Goal: Complete application form: Complete application form

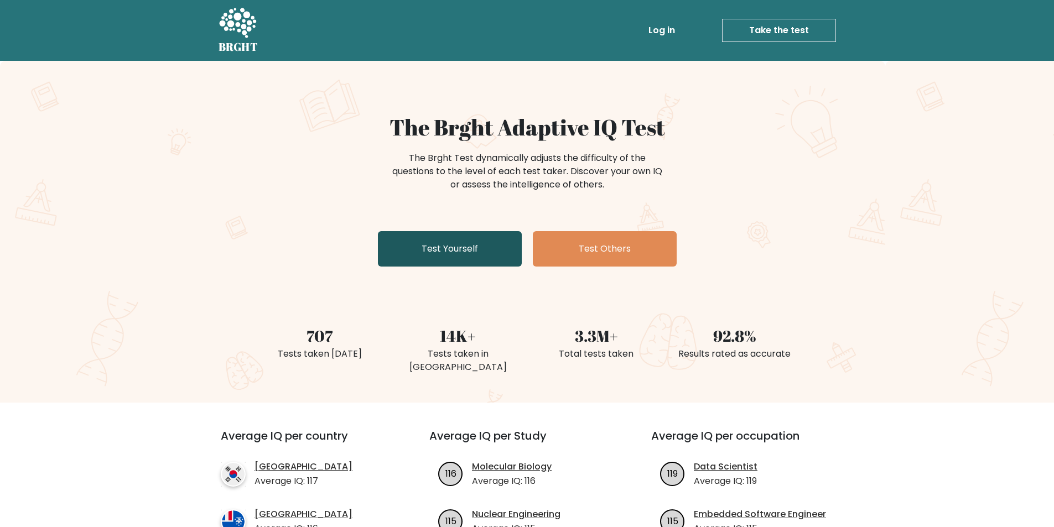
click at [461, 235] on link "Test Yourself" at bounding box center [450, 248] width 144 height 35
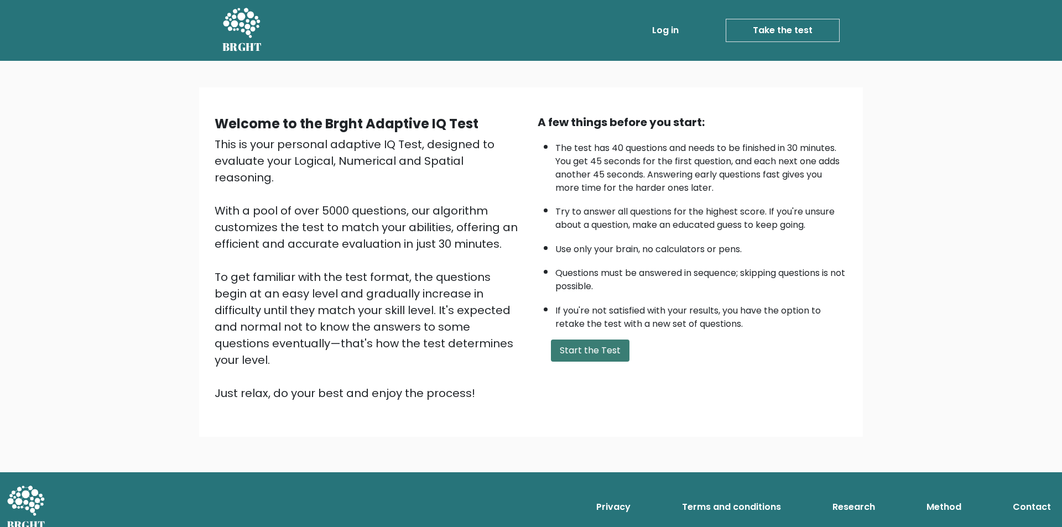
click at [593, 347] on button "Start the Test" at bounding box center [590, 351] width 79 height 22
click at [586, 364] on div "A few things before you start: The test has 40 questions and needs to be finish…" at bounding box center [692, 258] width 323 height 288
click at [580, 349] on button "Start the Test" at bounding box center [590, 351] width 79 height 22
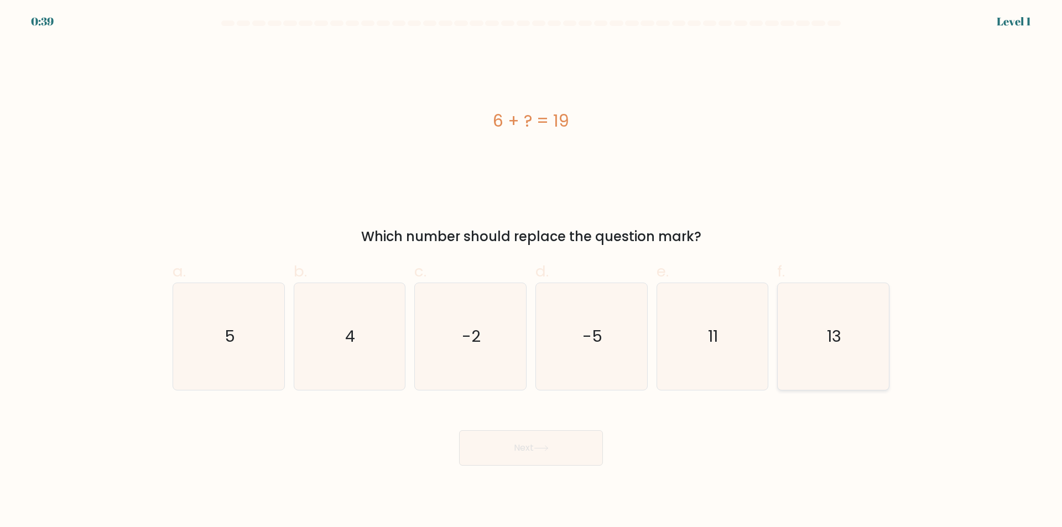
click at [828, 353] on icon "13" at bounding box center [833, 336] width 107 height 107
click at [532, 271] on input "f. 13" at bounding box center [531, 267] width 1 height 7
radio input "true"
click at [579, 453] on button "Next" at bounding box center [531, 447] width 144 height 35
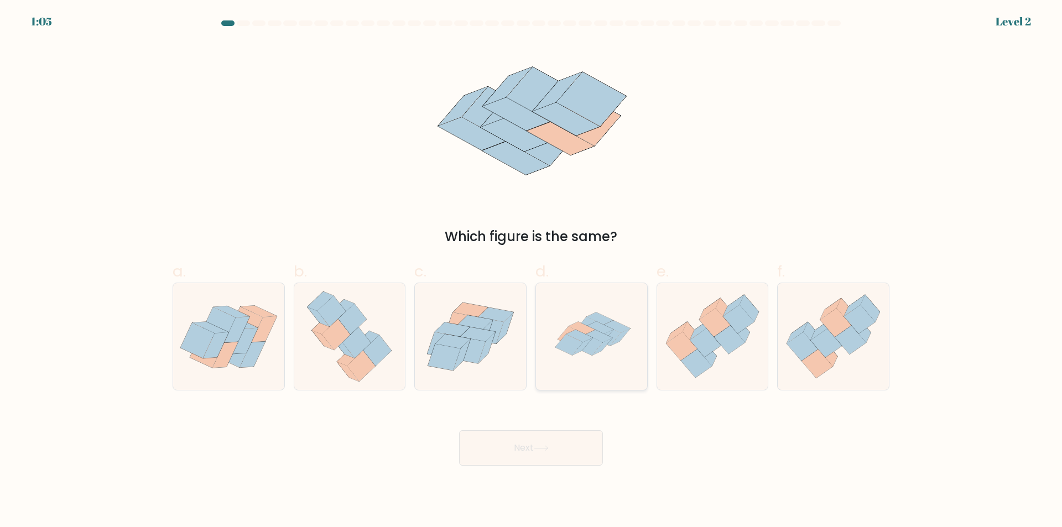
click at [597, 358] on icon at bounding box center [591, 336] width 107 height 107
click at [532, 271] on input "d." at bounding box center [531, 267] width 1 height 7
radio input "true"
click at [555, 442] on button "Next" at bounding box center [531, 447] width 144 height 35
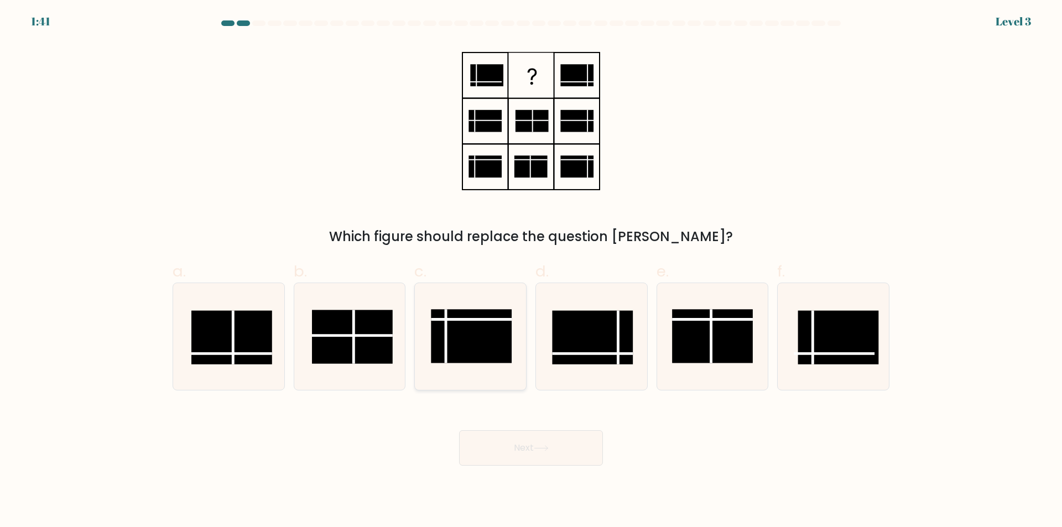
click at [461, 367] on icon at bounding box center [470, 336] width 107 height 107
click at [531, 271] on input "c." at bounding box center [531, 267] width 1 height 7
radio input "true"
drag, startPoint x: 537, startPoint y: 344, endPoint x: 562, endPoint y: 348, distance: 25.7
click at [538, 344] on div "a. b. c." at bounding box center [531, 320] width 726 height 139
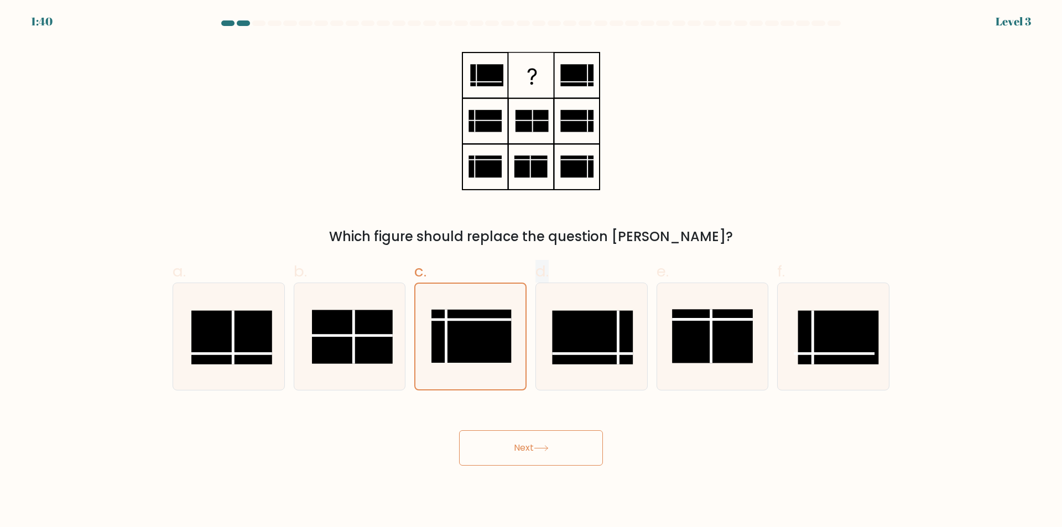
click at [510, 438] on button "Next" at bounding box center [531, 447] width 144 height 35
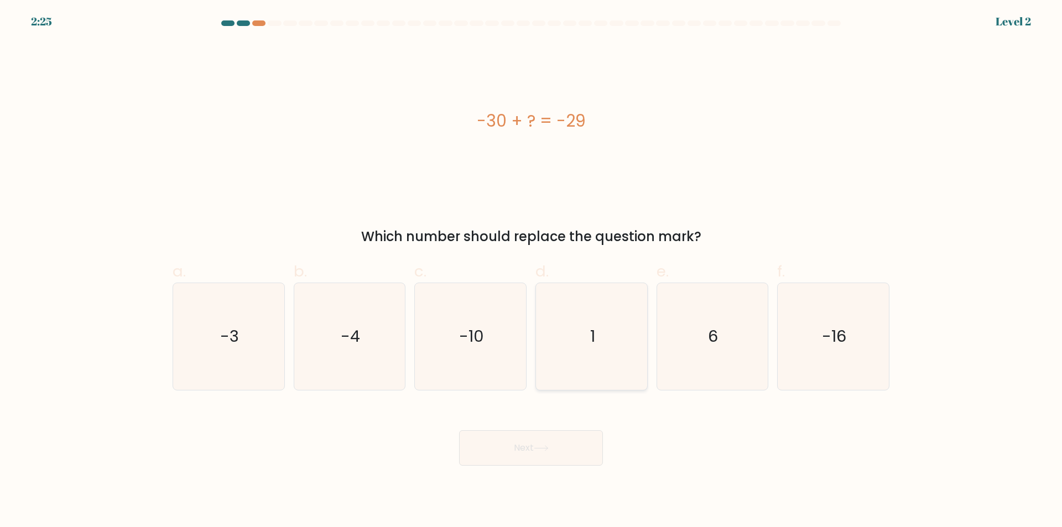
drag, startPoint x: 547, startPoint y: 330, endPoint x: 554, endPoint y: 352, distance: 22.9
click at [547, 331] on icon "1" at bounding box center [591, 336] width 107 height 107
click at [532, 271] on input "d. 1" at bounding box center [531, 267] width 1 height 7
radio input "true"
click at [241, 23] on div at bounding box center [243, 23] width 13 height 6
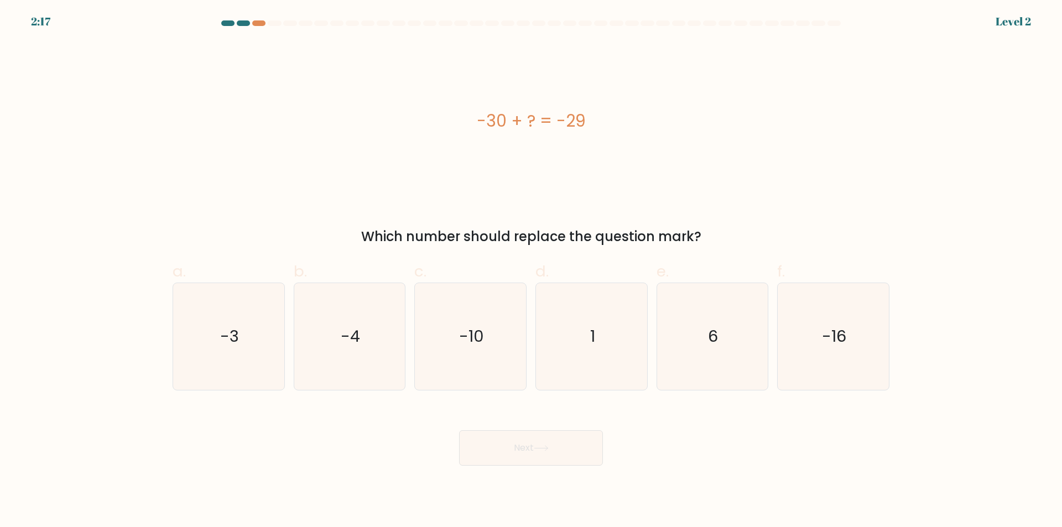
click at [242, 27] on div at bounding box center [531, 25] width 730 height 10
click at [585, 331] on icon "1" at bounding box center [591, 336] width 107 height 107
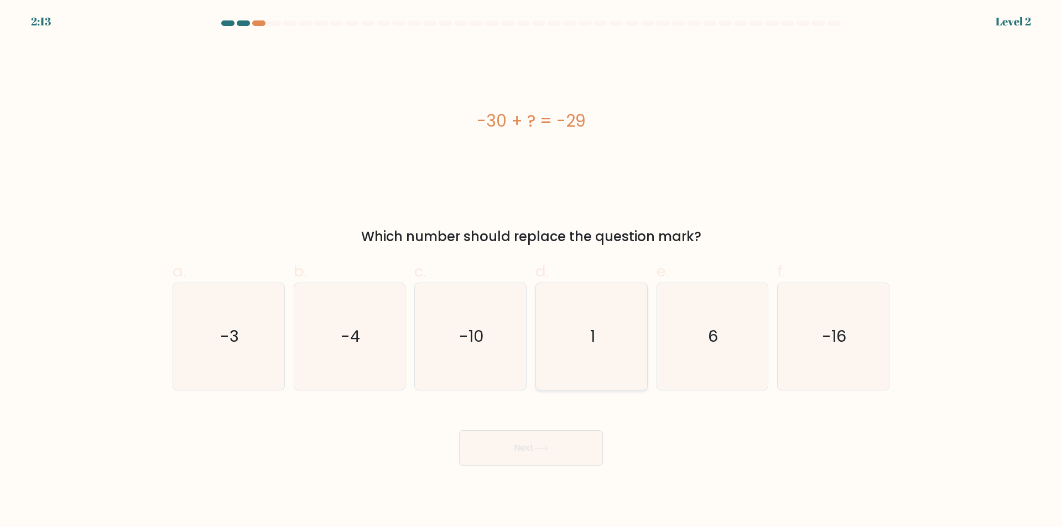
click at [532, 271] on input "d. 1" at bounding box center [531, 267] width 1 height 7
radio input "true"
click at [550, 441] on button "Next" at bounding box center [531, 447] width 144 height 35
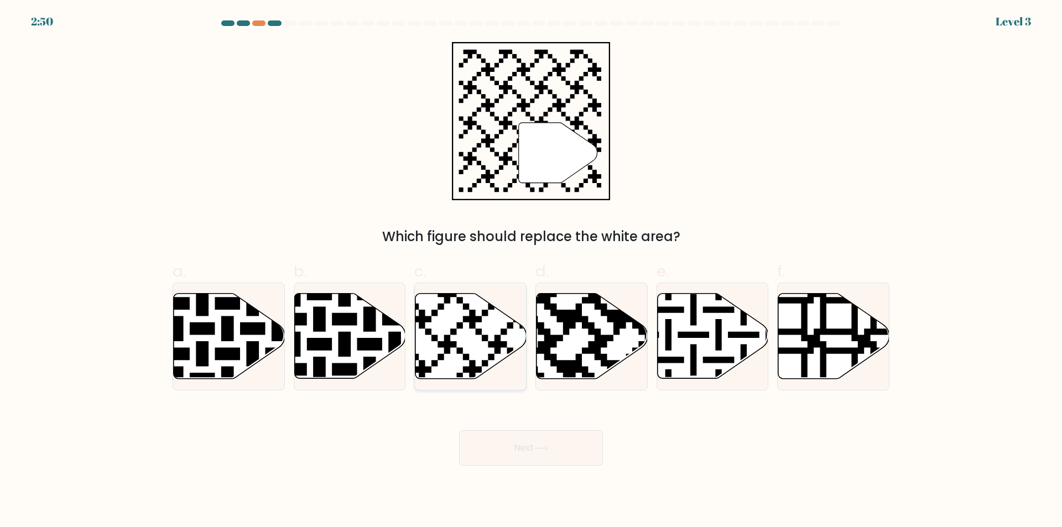
click at [479, 321] on icon at bounding box center [431, 290] width 201 height 201
click at [531, 271] on input "c." at bounding box center [531, 267] width 1 height 7
radio input "true"
click at [524, 434] on button "Next" at bounding box center [531, 447] width 144 height 35
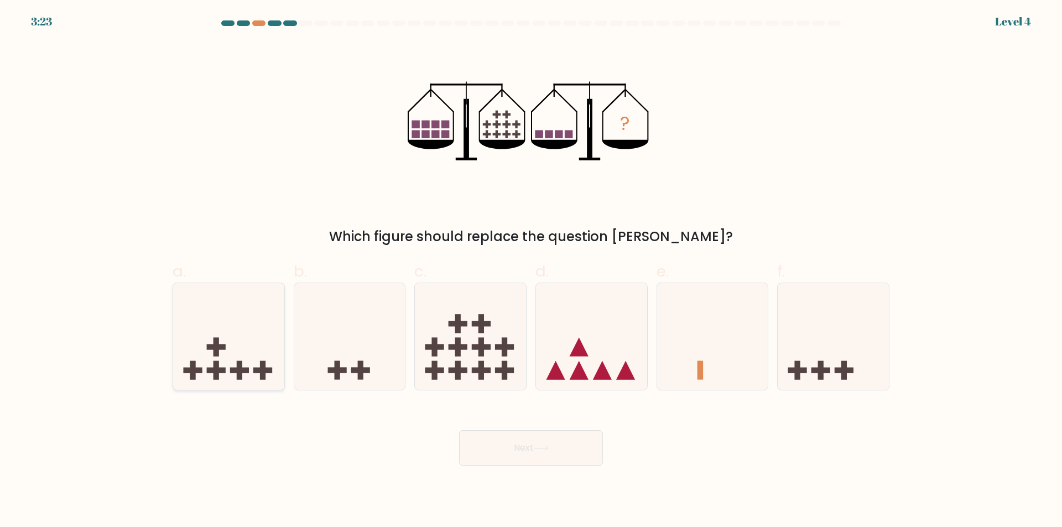
click at [230, 351] on icon at bounding box center [228, 337] width 111 height 92
click at [531, 271] on input "a." at bounding box center [531, 267] width 1 height 7
radio input "true"
click at [490, 448] on button "Next" at bounding box center [531, 447] width 144 height 35
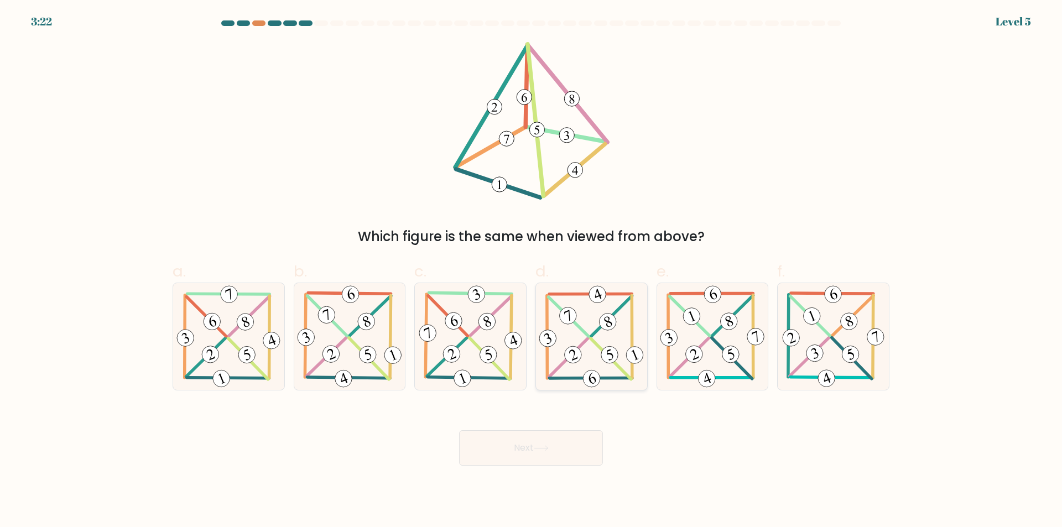
click at [617, 345] on icon at bounding box center [592, 336] width 110 height 107
click at [532, 271] on input "d." at bounding box center [531, 267] width 1 height 7
radio input "true"
drag, startPoint x: 537, startPoint y: 471, endPoint x: 537, endPoint y: 463, distance: 7.7
click at [537, 470] on body "3:22 Level 5" at bounding box center [531, 263] width 1062 height 527
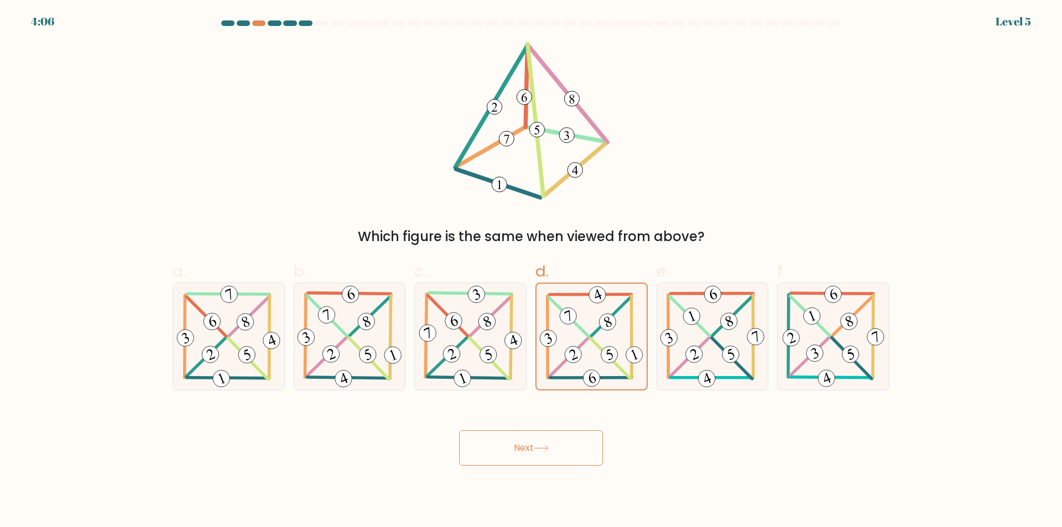
click at [535, 460] on button "Next" at bounding box center [531, 447] width 144 height 35
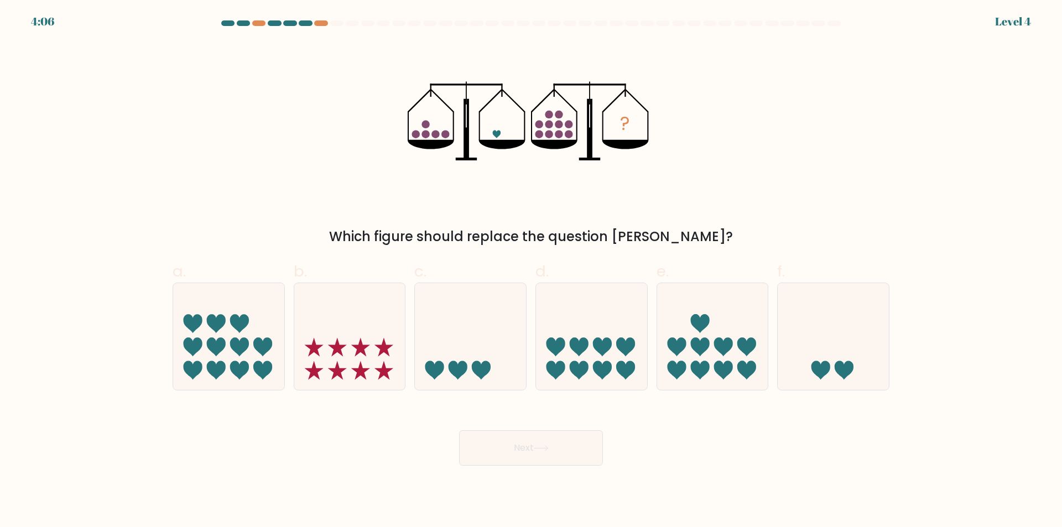
click at [495, 362] on icon at bounding box center [470, 337] width 111 height 92
click at [531, 271] on input "c." at bounding box center [531, 267] width 1 height 7
radio input "true"
click at [536, 441] on button "Next" at bounding box center [531, 447] width 144 height 35
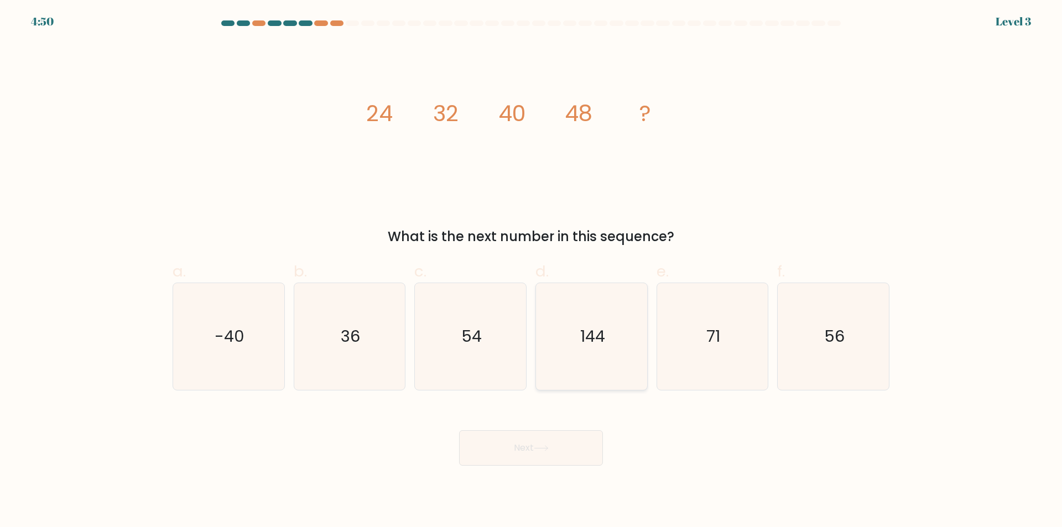
click at [595, 350] on icon "144" at bounding box center [591, 336] width 107 height 107
click at [532, 271] on input "d. 144" at bounding box center [531, 267] width 1 height 7
radio input "true"
click at [539, 455] on button "Next" at bounding box center [531, 447] width 144 height 35
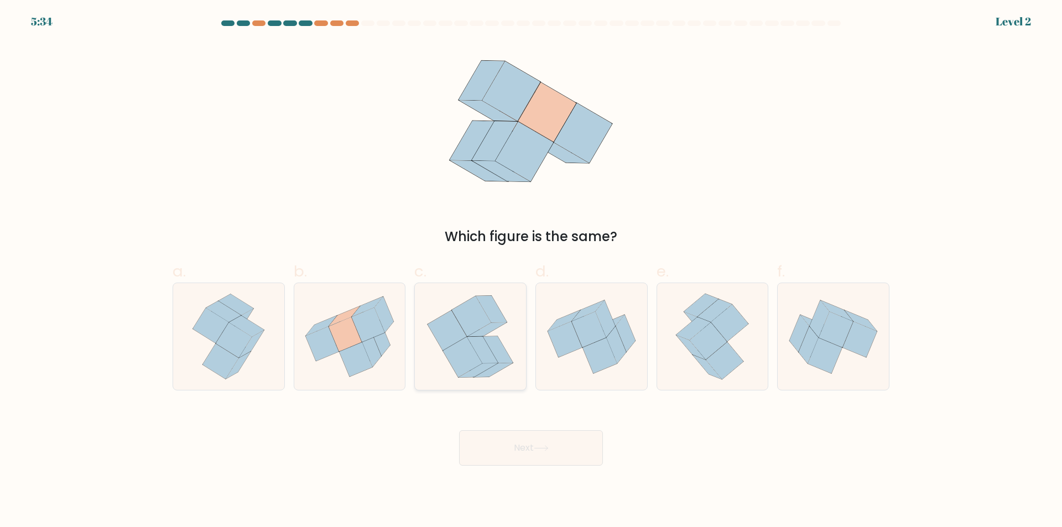
drag, startPoint x: 440, startPoint y: 332, endPoint x: 460, endPoint y: 342, distance: 22.3
click at [443, 333] on icon at bounding box center [447, 331] width 39 height 40
click at [531, 271] on input "c." at bounding box center [531, 267] width 1 height 7
radio input "true"
click at [530, 436] on button "Next" at bounding box center [531, 447] width 144 height 35
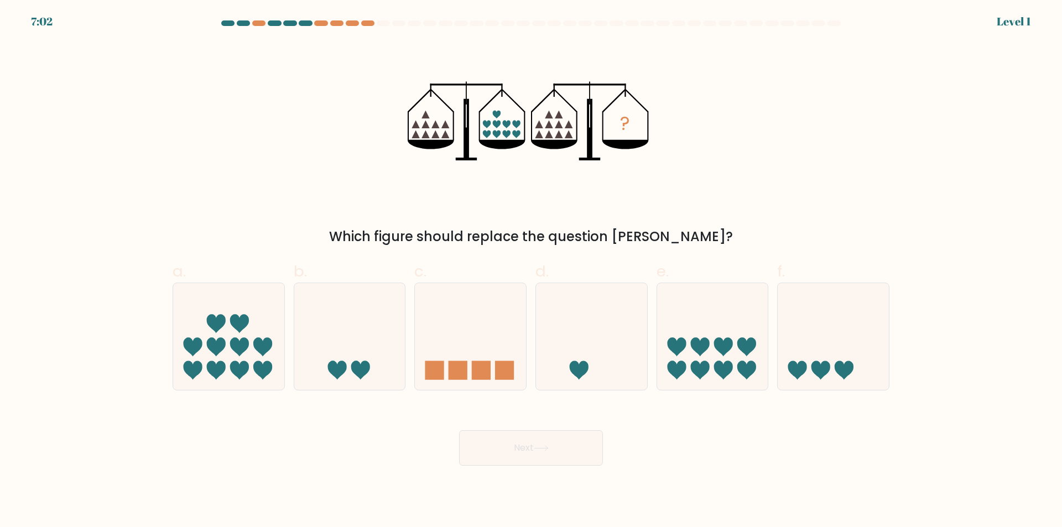
click at [651, 355] on div "d." at bounding box center [591, 325] width 121 height 131
click at [549, 462] on button "Next" at bounding box center [531, 447] width 144 height 35
drag, startPoint x: 734, startPoint y: 329, endPoint x: 625, endPoint y: 405, distance: 133.1
click at [724, 330] on icon at bounding box center [712, 337] width 111 height 92
click at [532, 271] on input "e." at bounding box center [531, 267] width 1 height 7
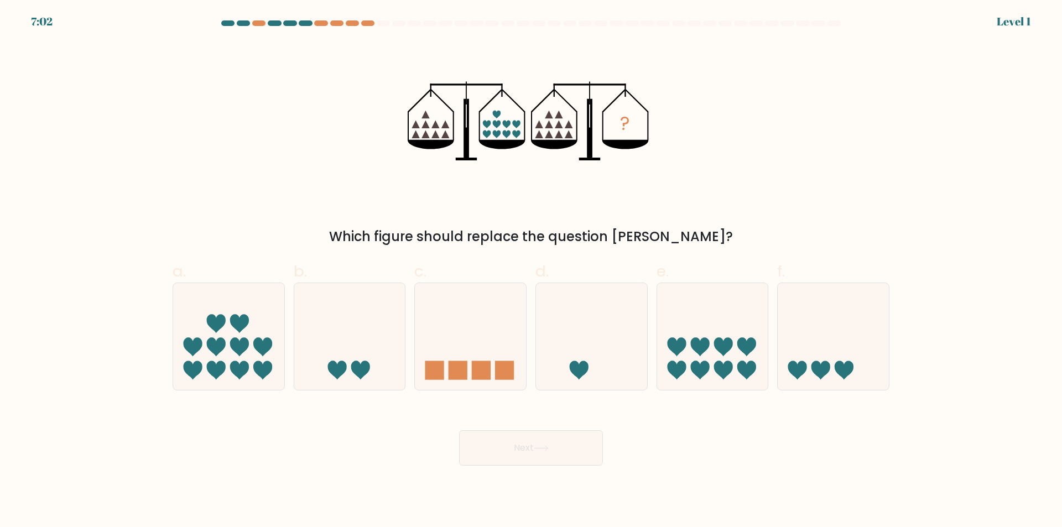
radio input "true"
click at [550, 472] on body "7:01 Level 1" at bounding box center [531, 263] width 1062 height 527
click at [547, 460] on button "Next" at bounding box center [531, 447] width 144 height 35
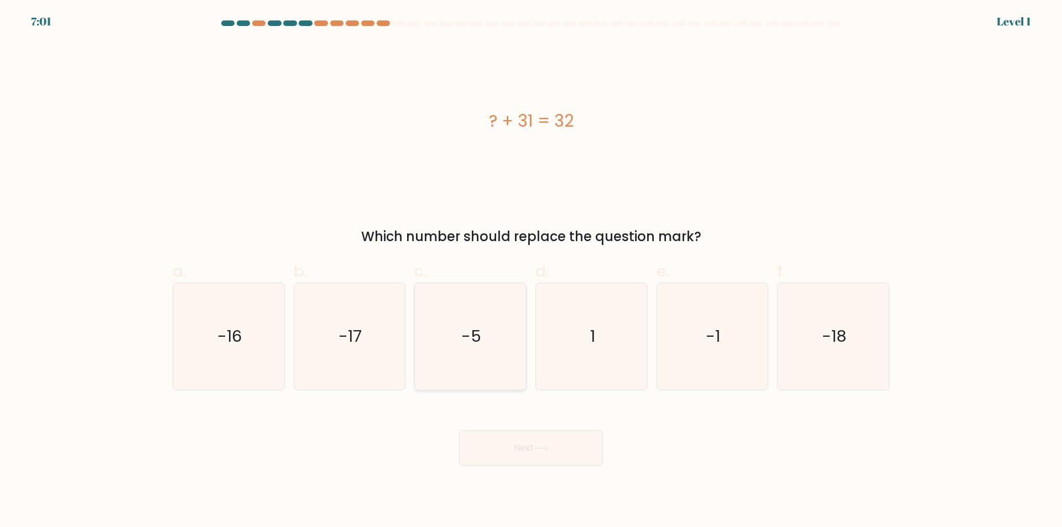
click at [382, 335] on icon "-17" at bounding box center [349, 336] width 107 height 107
click at [531, 271] on input "b. -17" at bounding box center [531, 267] width 1 height 7
radio input "true"
click at [546, 439] on button "Next" at bounding box center [531, 447] width 144 height 35
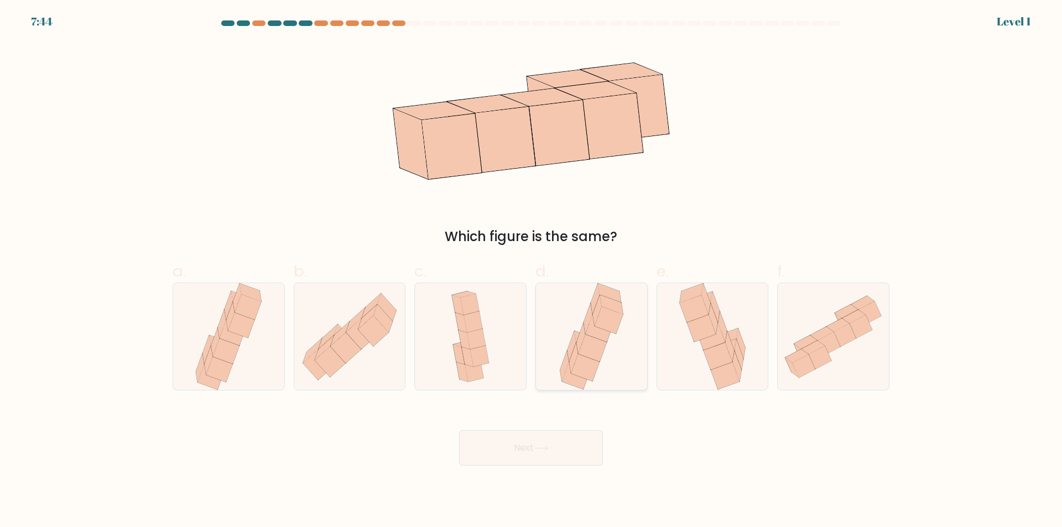
click at [590, 339] on icon at bounding box center [592, 348] width 28 height 27
click at [532, 271] on input "d." at bounding box center [531, 267] width 1 height 7
radio input "true"
click at [549, 445] on icon at bounding box center [541, 448] width 15 height 6
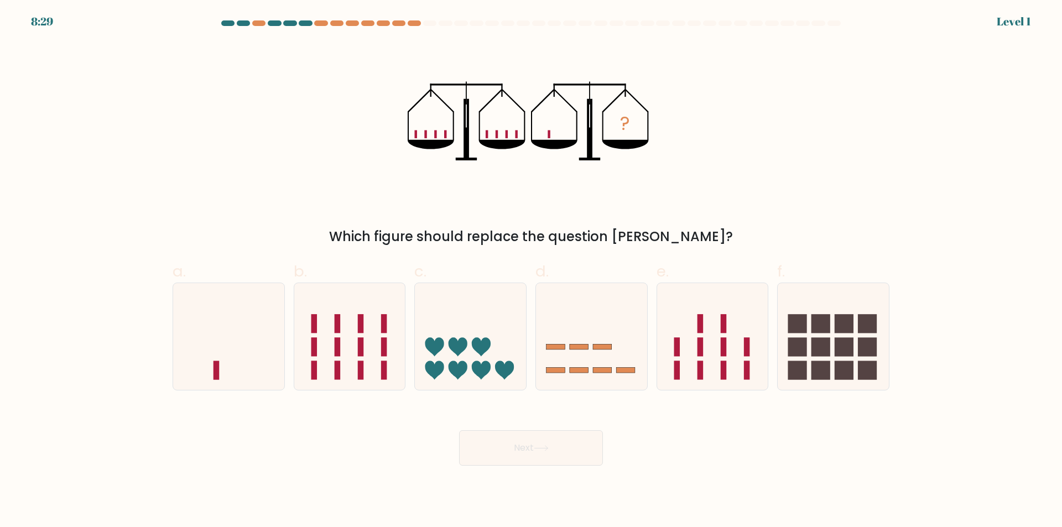
click at [464, 351] on icon at bounding box center [470, 337] width 111 height 92
click at [531, 271] on input "c." at bounding box center [531, 267] width 1 height 7
radio input "true"
click at [523, 448] on button "Next" at bounding box center [531, 447] width 144 height 35
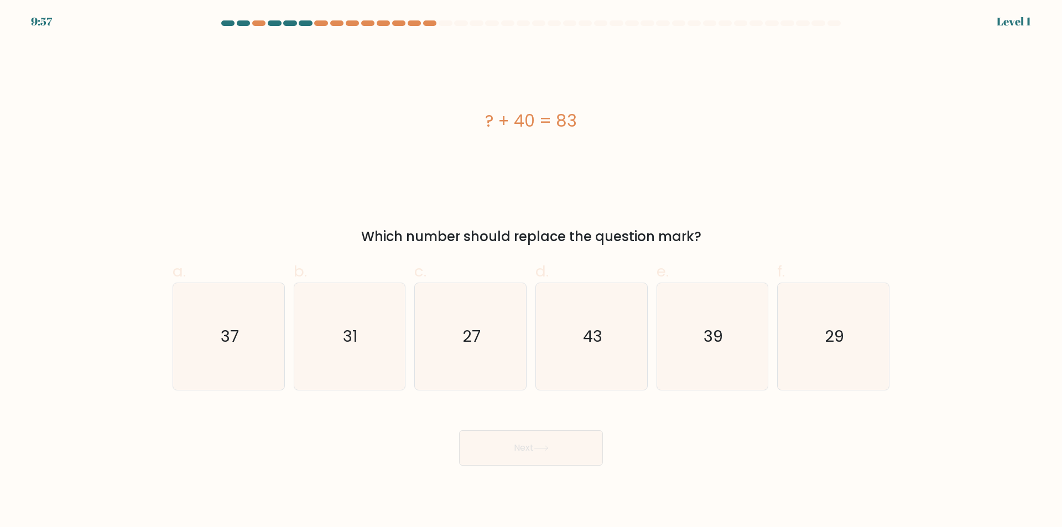
click at [594, 338] on text "43" at bounding box center [592, 337] width 19 height 22
click at [532, 271] on input "d. 43" at bounding box center [531, 267] width 1 height 7
radio input "true"
click at [547, 454] on button "Next" at bounding box center [531, 447] width 144 height 35
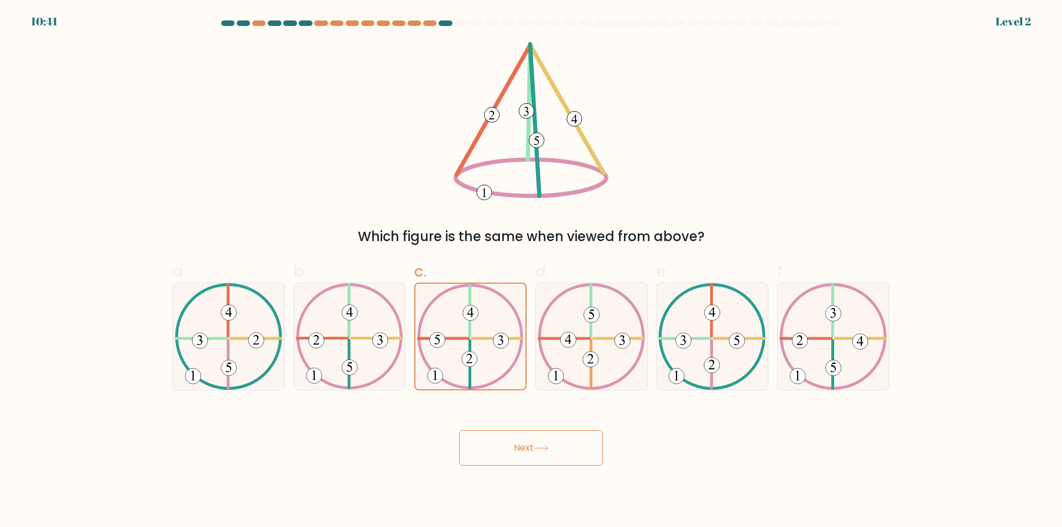
click at [533, 446] on button "Next" at bounding box center [531, 447] width 144 height 35
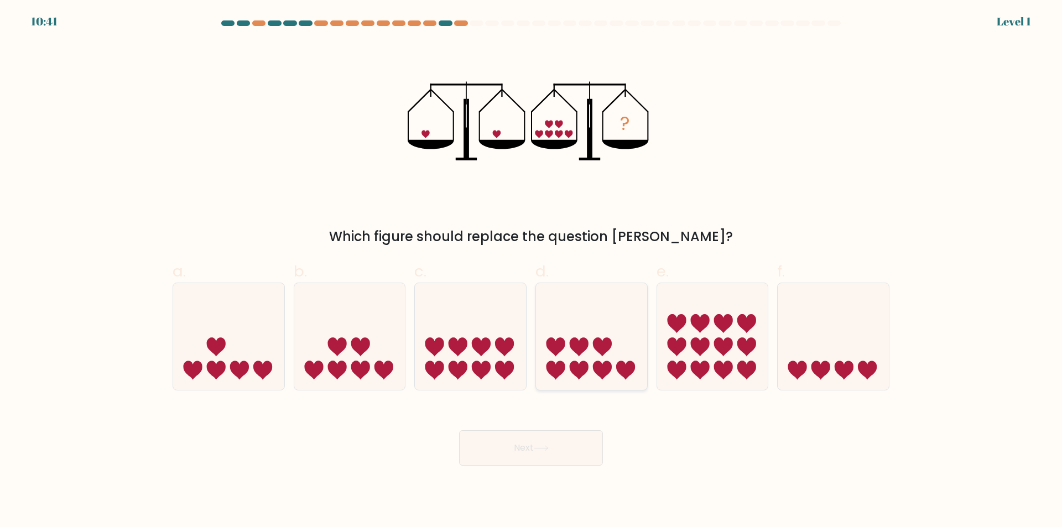
click at [571, 346] on icon at bounding box center [579, 346] width 19 height 19
click at [532, 271] on input "d." at bounding box center [531, 267] width 1 height 7
radio input "true"
click at [547, 457] on button "Next" at bounding box center [531, 447] width 144 height 35
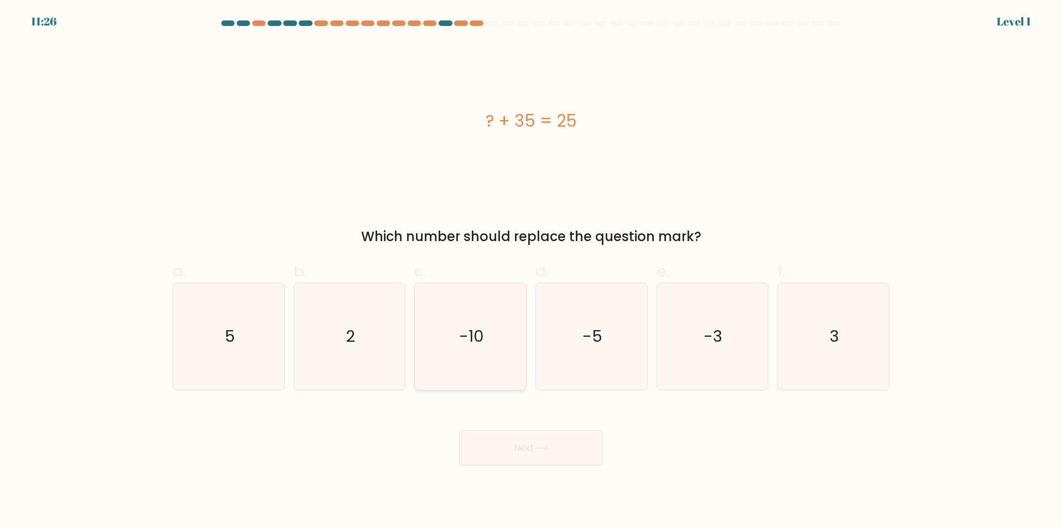
click at [495, 367] on icon "-10" at bounding box center [470, 336] width 107 height 107
click at [531, 271] on input "c. -10" at bounding box center [531, 267] width 1 height 7
radio input "true"
click at [543, 445] on icon at bounding box center [541, 448] width 15 height 6
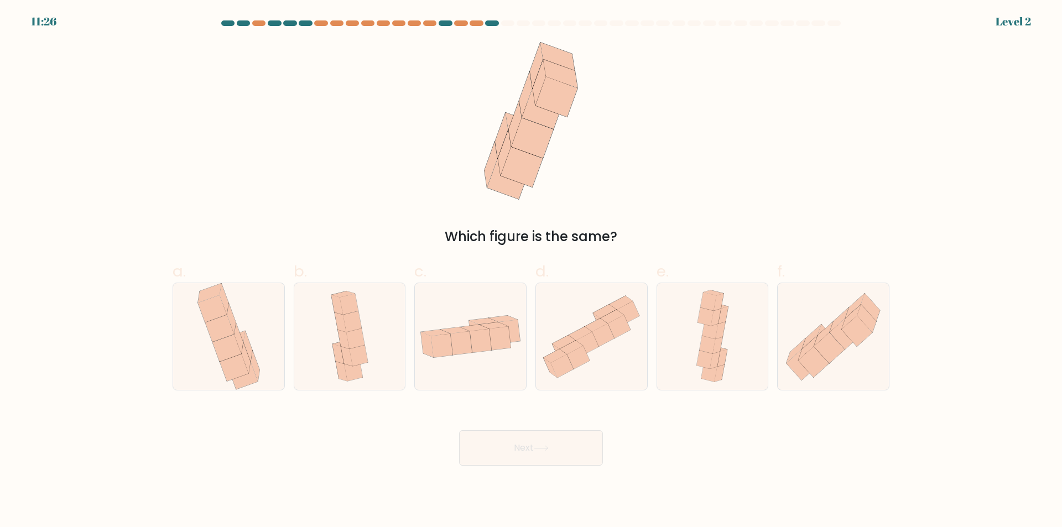
click at [579, 358] on icon at bounding box center [578, 357] width 23 height 23
click at [532, 271] on input "d." at bounding box center [531, 267] width 1 height 7
radio input "true"
drag, startPoint x: 561, startPoint y: 445, endPoint x: 495, endPoint y: 358, distance: 109.3
click at [560, 444] on button "Next" at bounding box center [531, 447] width 144 height 35
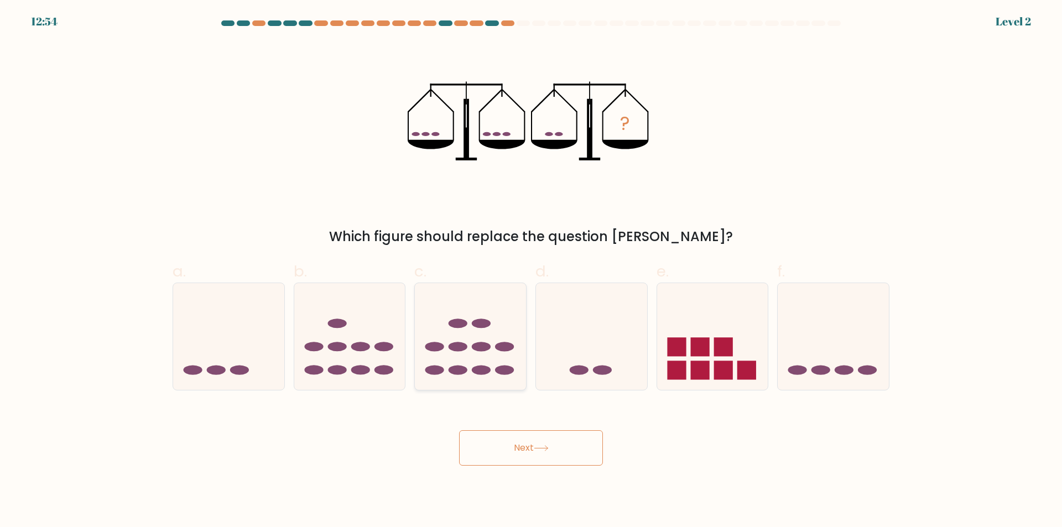
drag, startPoint x: 480, startPoint y: 337, endPoint x: 500, endPoint y: 361, distance: 31.4
click at [482, 340] on icon at bounding box center [470, 337] width 111 height 92
click at [531, 271] on input "c." at bounding box center [531, 267] width 1 height 7
radio input "true"
click at [519, 432] on button "Next" at bounding box center [531, 447] width 144 height 35
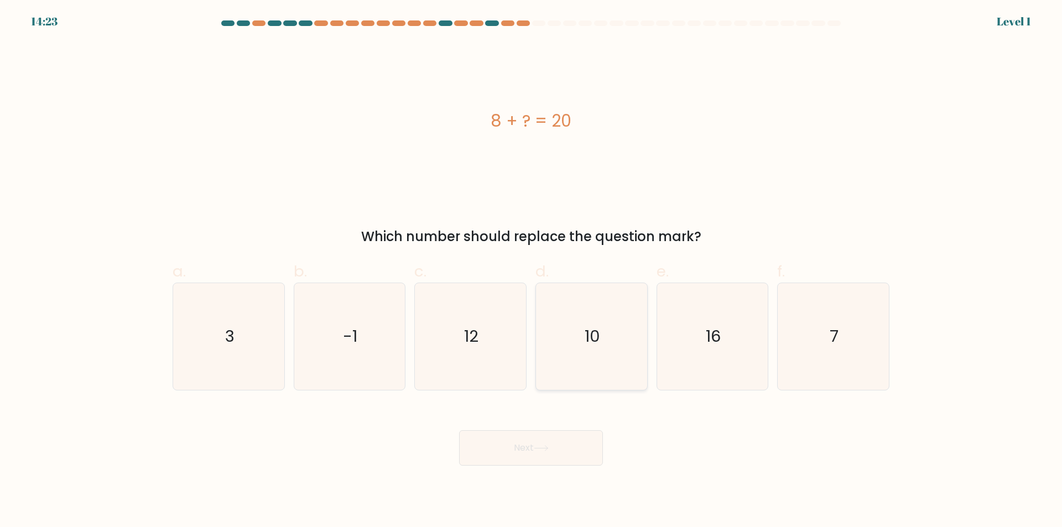
click at [578, 346] on icon "10" at bounding box center [591, 336] width 107 height 107
click at [532, 271] on input "d. 10" at bounding box center [531, 267] width 1 height 7
radio input "true"
drag, startPoint x: 549, startPoint y: 451, endPoint x: 516, endPoint y: 398, distance: 62.6
click at [549, 451] on icon at bounding box center [541, 448] width 15 height 6
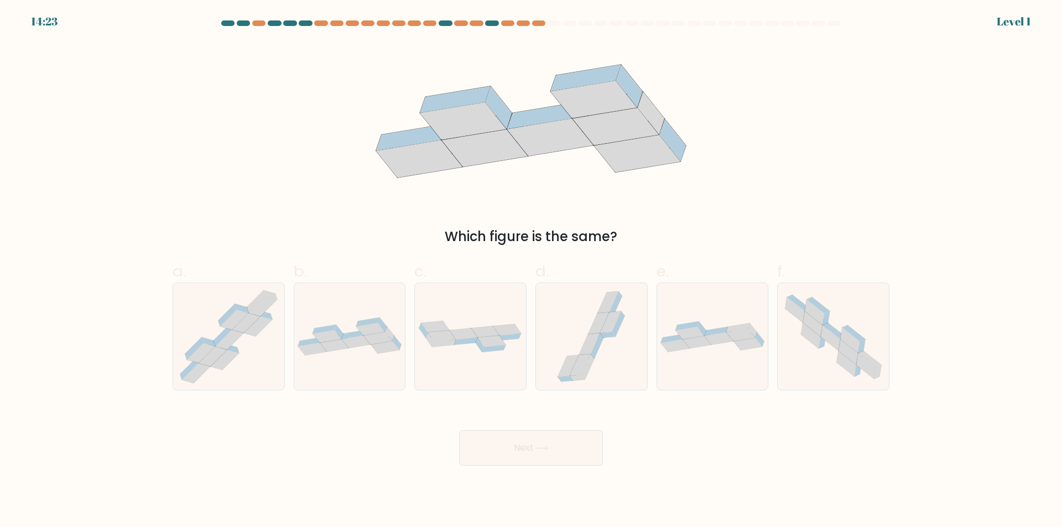
click at [487, 356] on div at bounding box center [470, 337] width 112 height 108
click at [531, 271] on input "c." at bounding box center [531, 267] width 1 height 7
radio input "true"
drag, startPoint x: 581, startPoint y: 363, endPoint x: 570, endPoint y: 417, distance: 54.8
click at [579, 372] on icon at bounding box center [580, 366] width 21 height 22
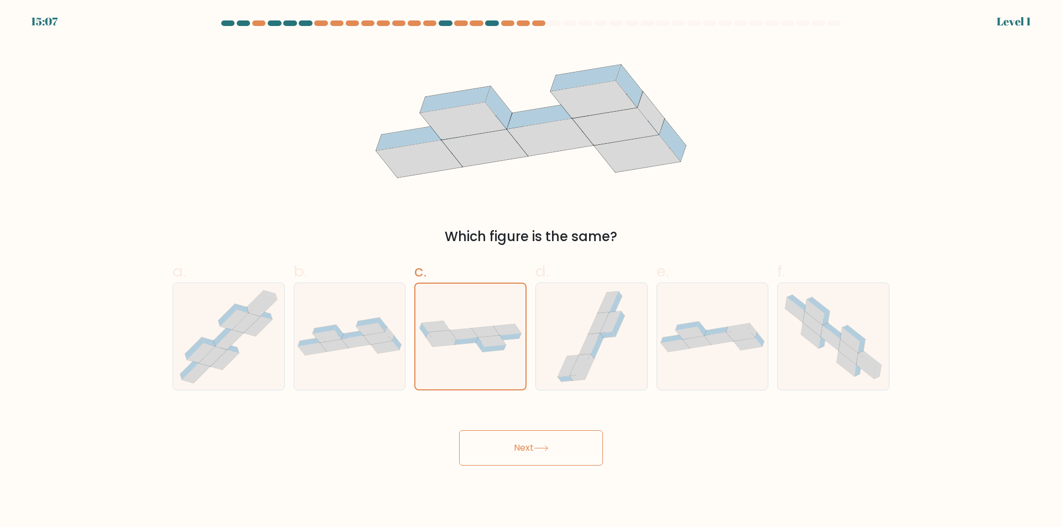
click at [532, 271] on input "d." at bounding box center [531, 267] width 1 height 7
radio input "true"
click at [549, 450] on icon at bounding box center [541, 448] width 15 height 6
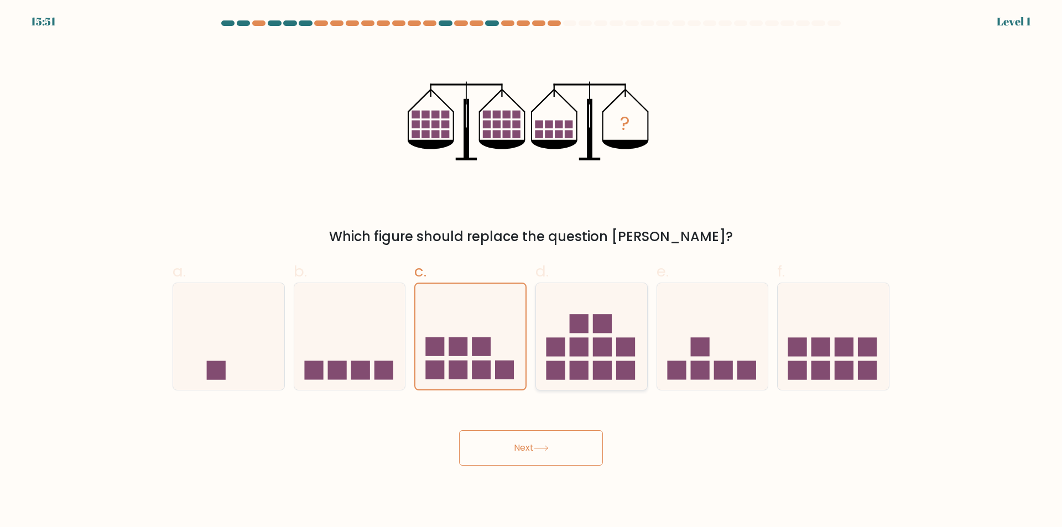
click at [585, 361] on icon at bounding box center [591, 337] width 111 height 92
click at [532, 271] on input "d." at bounding box center [531, 267] width 1 height 7
radio input "true"
click at [549, 445] on icon at bounding box center [541, 448] width 15 height 6
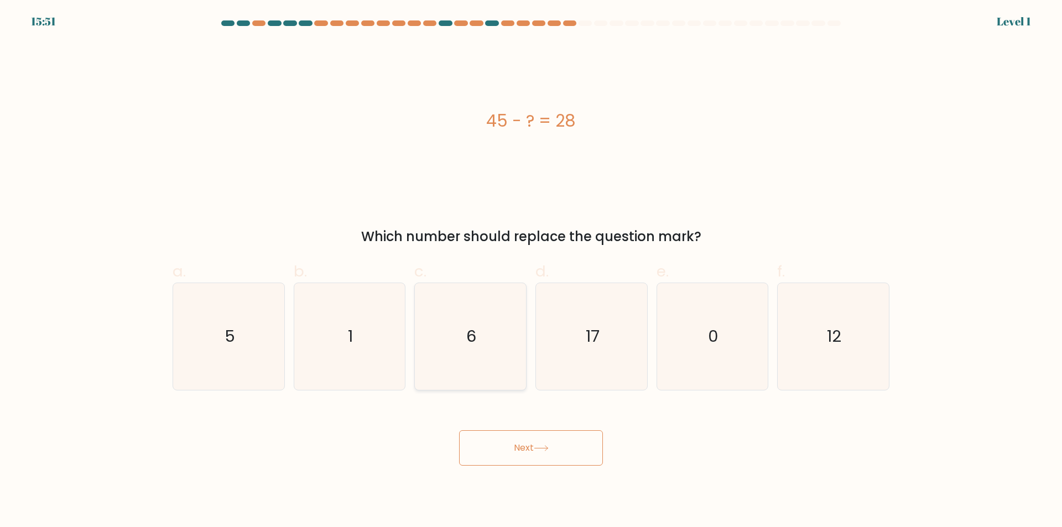
click at [476, 334] on text "6" at bounding box center [472, 337] width 10 height 22
click at [531, 271] on input "c. 6" at bounding box center [531, 267] width 1 height 7
radio input "true"
click at [511, 427] on div "Next" at bounding box center [531, 435] width 730 height 62
click at [477, 357] on icon "6" at bounding box center [471, 337] width 106 height 106
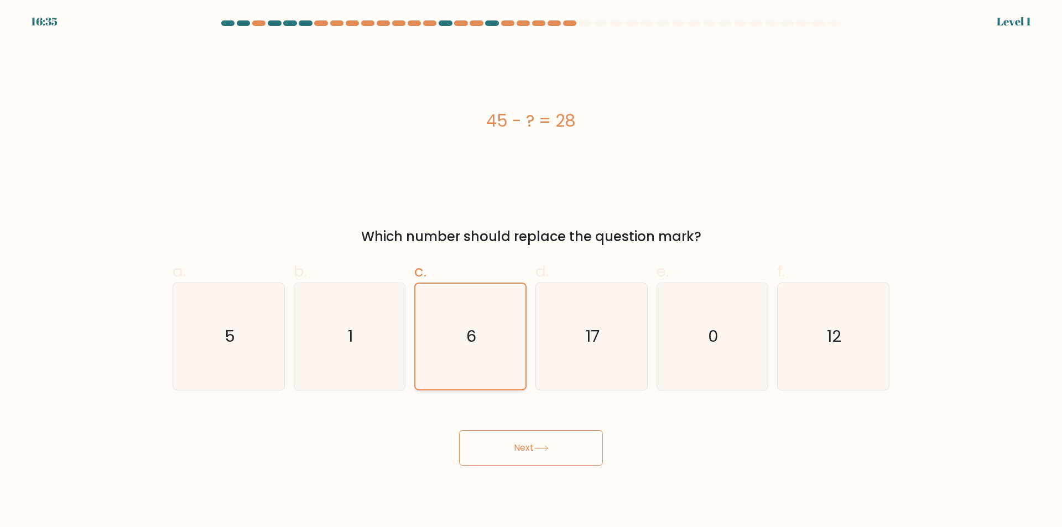
click at [531, 271] on input "c. 6" at bounding box center [531, 267] width 1 height 7
click at [519, 444] on button "Next" at bounding box center [531, 447] width 144 height 35
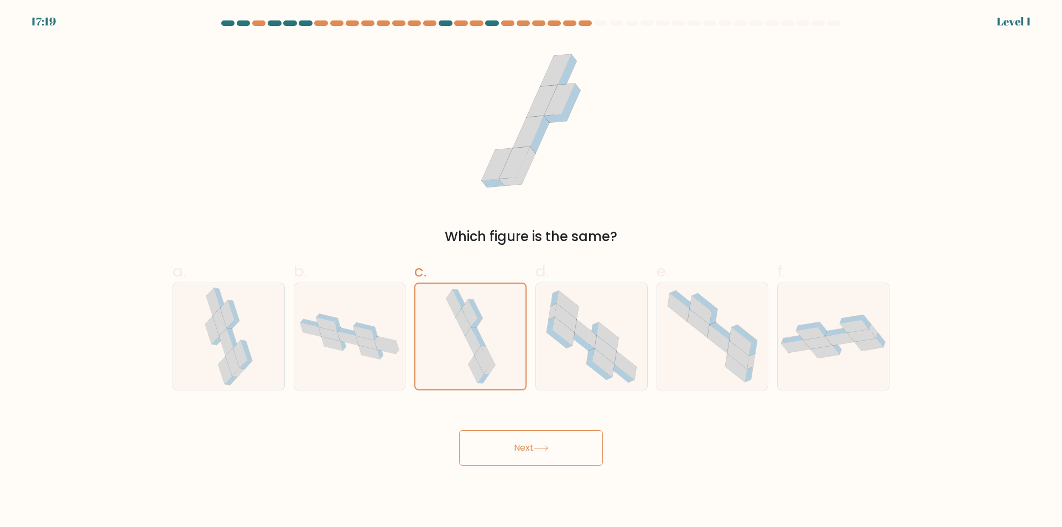
click at [523, 444] on button "Next" at bounding box center [531, 447] width 144 height 35
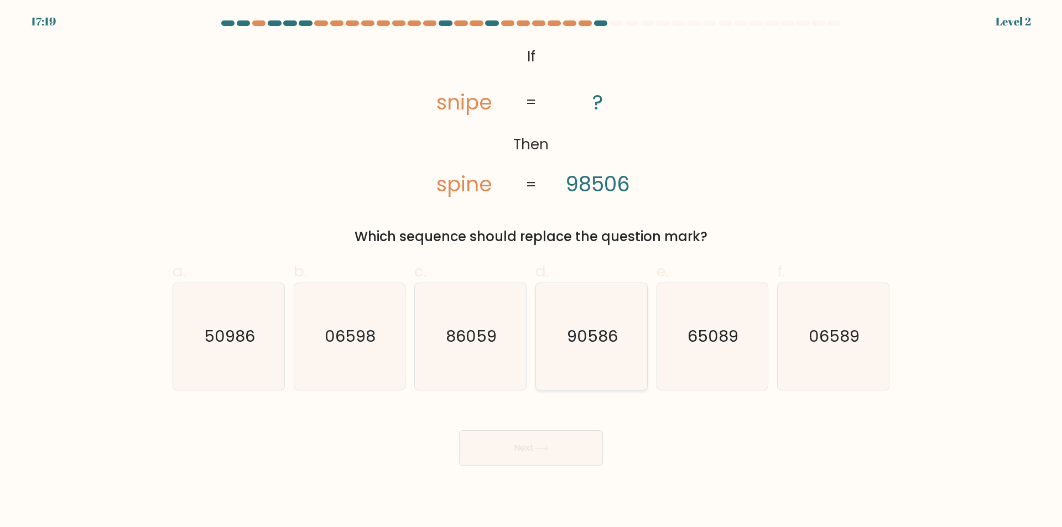
drag, startPoint x: 592, startPoint y: 359, endPoint x: 581, endPoint y: 366, distance: 12.4
click at [587, 360] on icon "90586" at bounding box center [591, 336] width 107 height 107
click at [532, 271] on input "d. 90586" at bounding box center [531, 267] width 1 height 7
radio input "true"
click at [541, 457] on button "Next" at bounding box center [531, 447] width 144 height 35
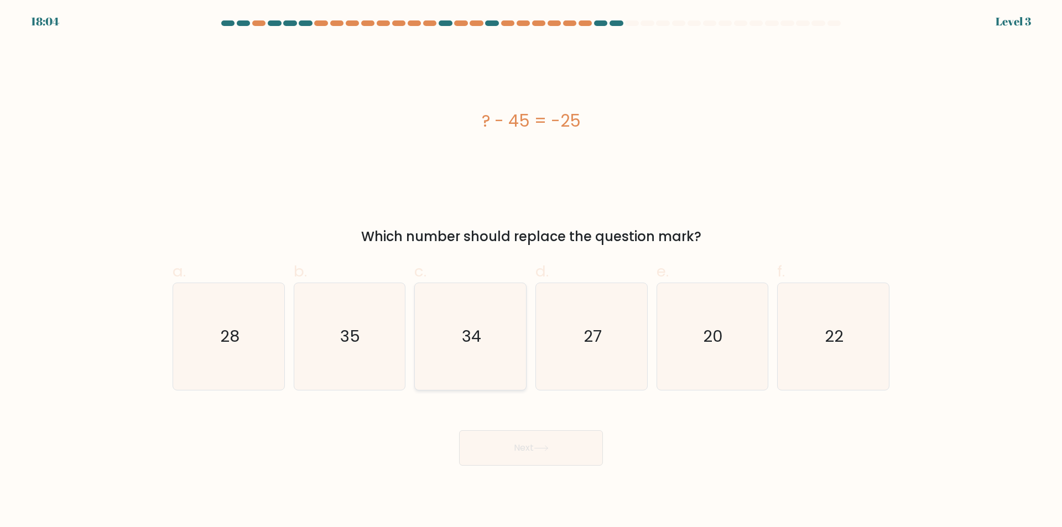
click at [469, 356] on icon "34" at bounding box center [470, 336] width 107 height 107
click at [531, 271] on input "c. 34" at bounding box center [531, 267] width 1 height 7
radio input "true"
click at [511, 443] on button "Next" at bounding box center [531, 447] width 144 height 35
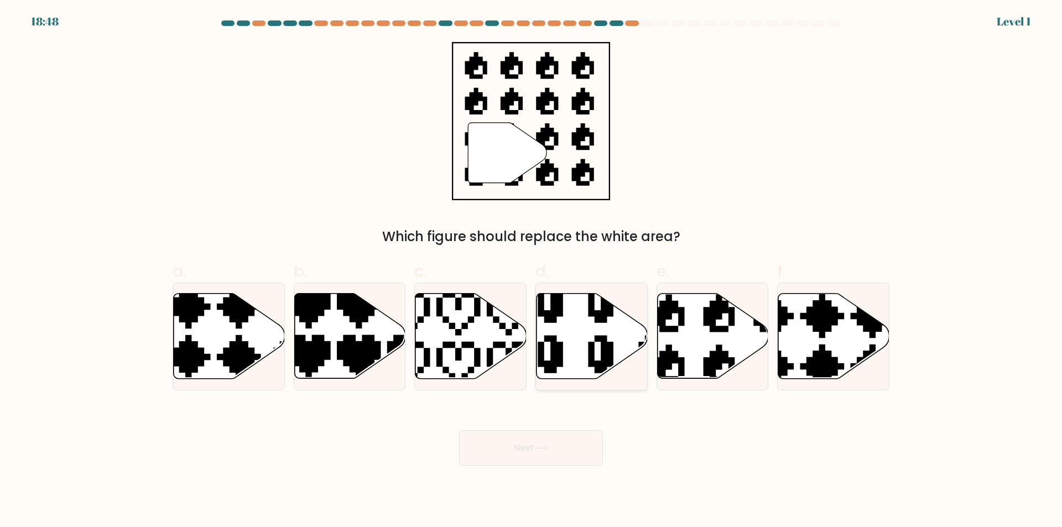
click at [575, 370] on icon at bounding box center [592, 336] width 111 height 85
click at [532, 271] on input "d." at bounding box center [531, 267] width 1 height 7
radio input "true"
click at [547, 453] on button "Next" at bounding box center [531, 447] width 144 height 35
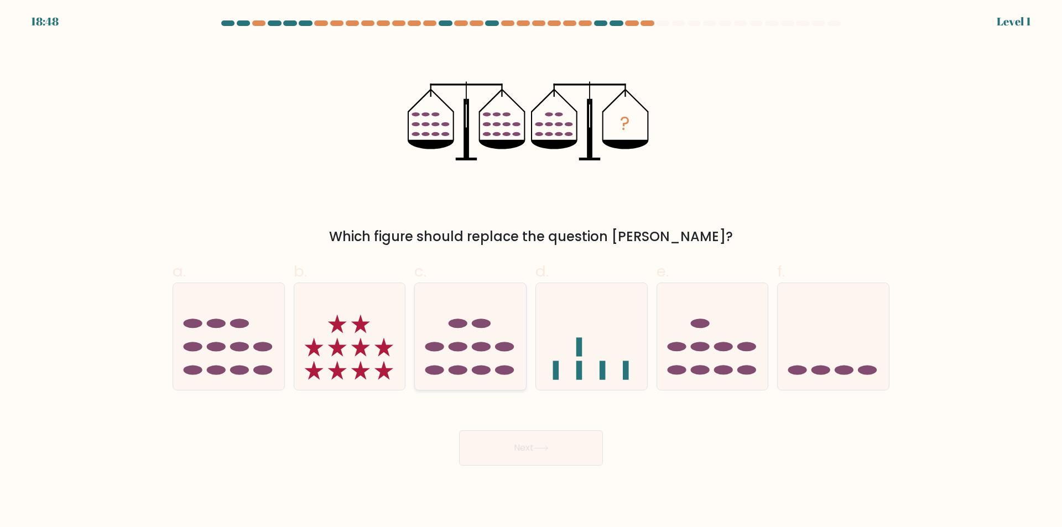
click at [483, 369] on ellipse at bounding box center [481, 369] width 19 height 9
click at [531, 271] on input "c." at bounding box center [531, 267] width 1 height 7
radio input "true"
click at [521, 441] on button "Next" at bounding box center [531, 447] width 144 height 35
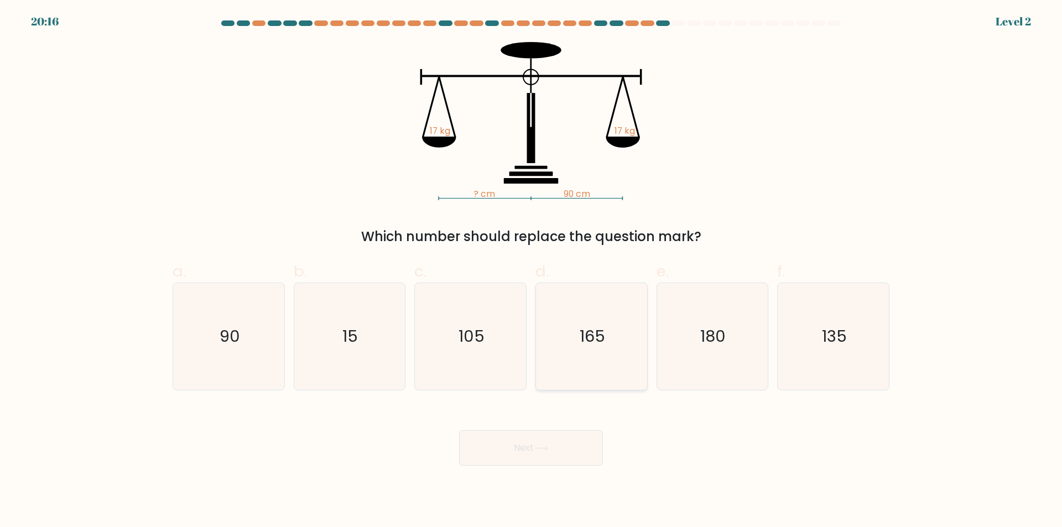
drag, startPoint x: 586, startPoint y: 357, endPoint x: 575, endPoint y: 382, distance: 26.7
click at [585, 357] on icon "165" at bounding box center [591, 336] width 107 height 107
click at [532, 271] on input "d. 165" at bounding box center [531, 267] width 1 height 7
radio input "true"
click at [551, 453] on button "Next" at bounding box center [531, 447] width 144 height 35
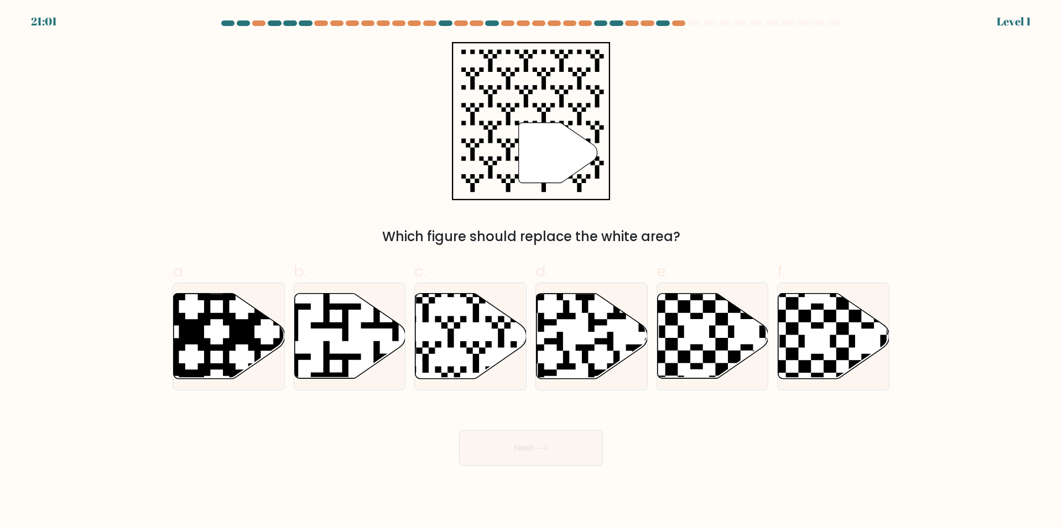
drag, startPoint x: 472, startPoint y: 346, endPoint x: 517, endPoint y: 425, distance: 90.2
click at [476, 353] on icon at bounding box center [470, 336] width 111 height 85
click at [531, 271] on input "c." at bounding box center [531, 267] width 1 height 7
radio input "true"
click at [521, 441] on button "Next" at bounding box center [531, 447] width 144 height 35
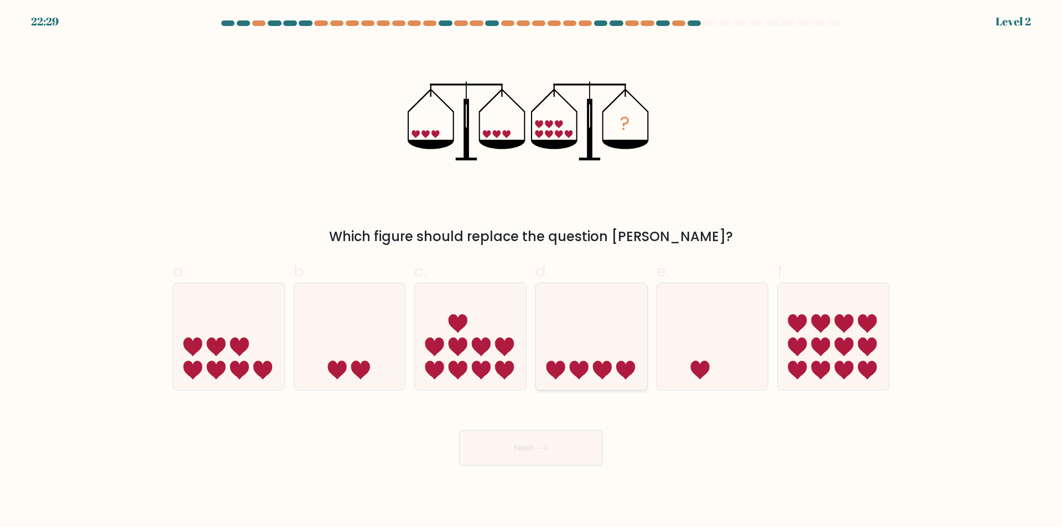
click at [580, 350] on icon at bounding box center [591, 337] width 111 height 92
click at [532, 271] on input "d." at bounding box center [531, 267] width 1 height 7
radio input "true"
click at [534, 467] on body "22:29 Level 2" at bounding box center [531, 263] width 1062 height 527
click at [531, 455] on button "Next" at bounding box center [531, 447] width 144 height 35
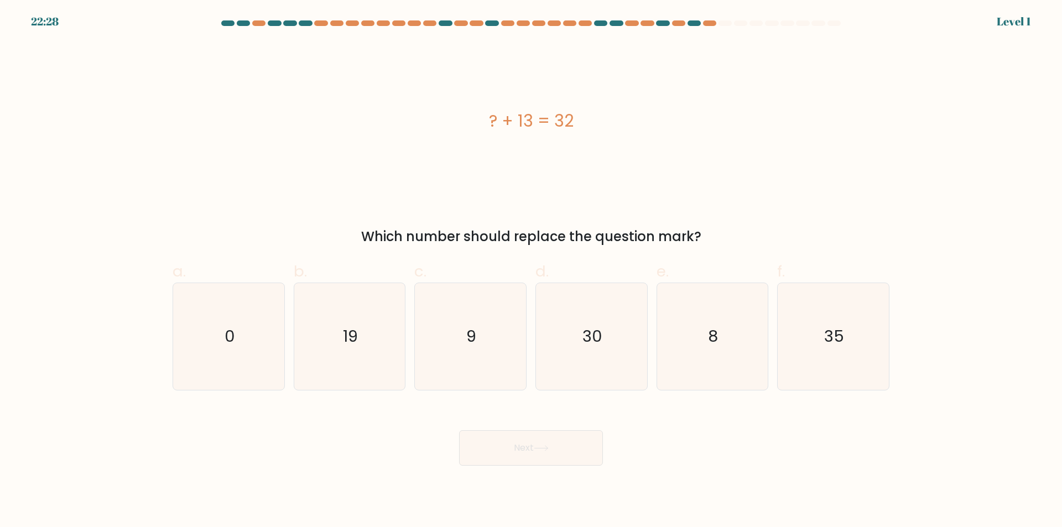
click at [469, 375] on icon "9" at bounding box center [470, 336] width 107 height 107
click at [531, 271] on input "c. 9" at bounding box center [531, 267] width 1 height 7
radio input "true"
click at [527, 460] on button "Next" at bounding box center [531, 447] width 144 height 35
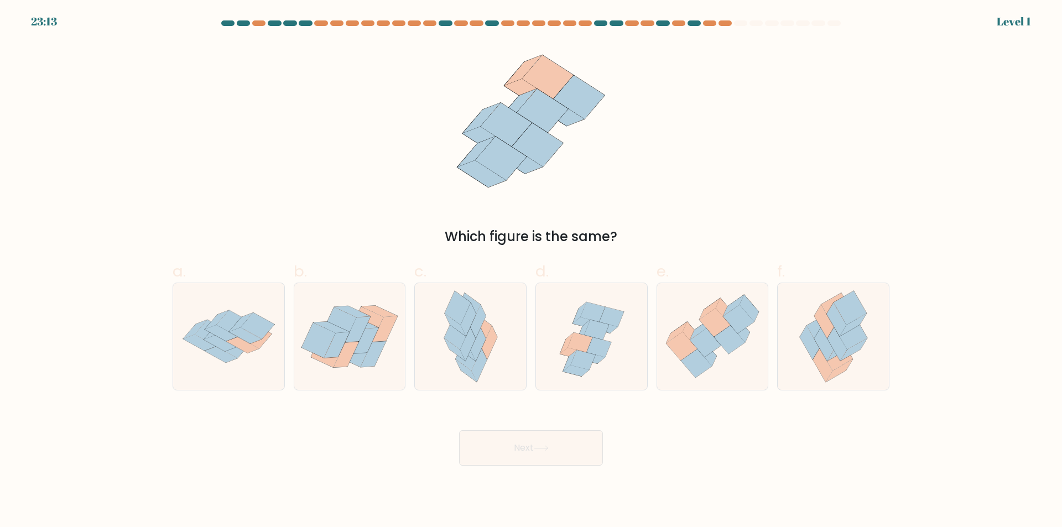
drag, startPoint x: 514, startPoint y: 429, endPoint x: 515, endPoint y: 422, distance: 7.8
click at [483, 357] on icon at bounding box center [471, 336] width 70 height 107
click at [531, 271] on input "c." at bounding box center [531, 267] width 1 height 7
radio input "true"
click at [519, 433] on button "Next" at bounding box center [531, 447] width 144 height 35
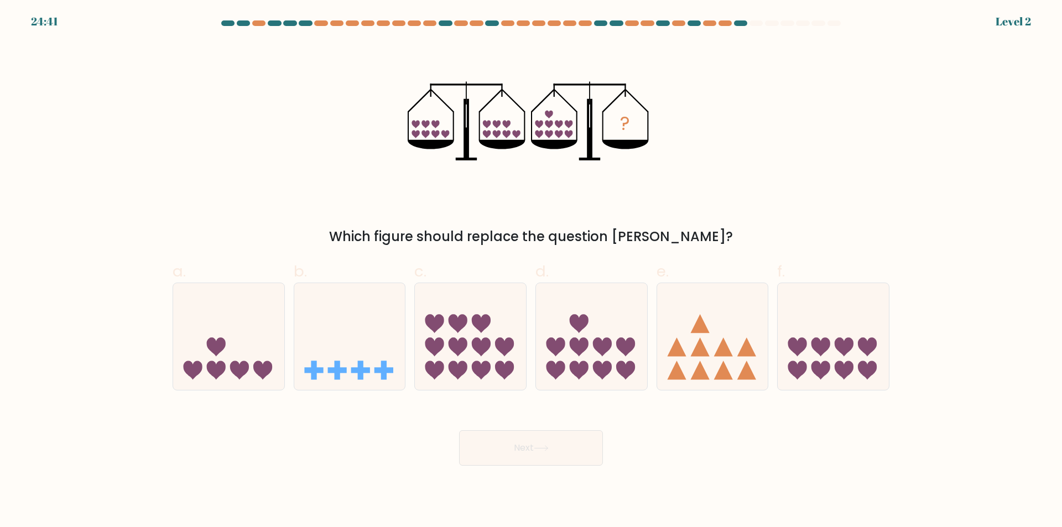
click at [518, 445] on button "Next" at bounding box center [531, 447] width 144 height 35
click at [492, 360] on icon at bounding box center [470, 337] width 111 height 92
click at [531, 271] on input "c." at bounding box center [531, 267] width 1 height 7
radio input "true"
drag, startPoint x: 520, startPoint y: 442, endPoint x: 504, endPoint y: 390, distance: 54.4
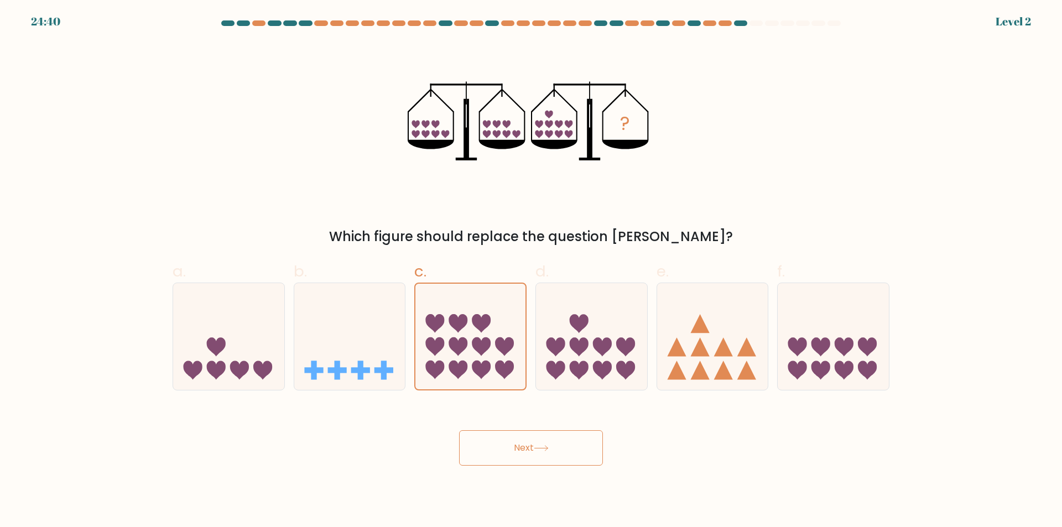
click at [519, 442] on button "Next" at bounding box center [531, 447] width 144 height 35
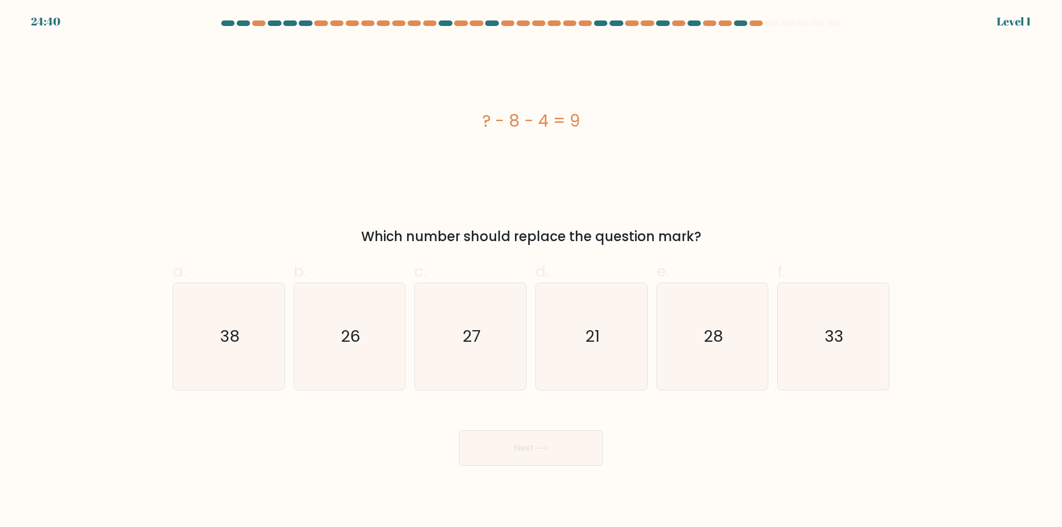
click at [483, 358] on icon "27" at bounding box center [470, 336] width 107 height 107
click at [531, 271] on input "c. 27" at bounding box center [531, 267] width 1 height 7
radio input "true"
click at [508, 425] on div "Next" at bounding box center [531, 435] width 730 height 62
click at [488, 339] on icon "27" at bounding box center [471, 337] width 106 height 106
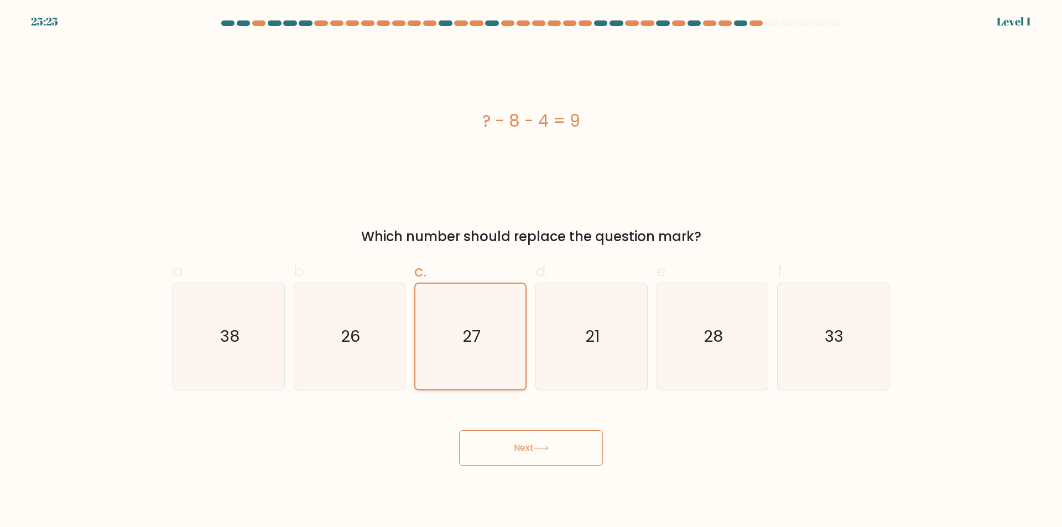
click at [531, 271] on input "c. 27" at bounding box center [531, 267] width 1 height 7
click at [565, 345] on icon "21" at bounding box center [591, 336] width 107 height 107
click at [532, 271] on input "d. 21" at bounding box center [531, 267] width 1 height 7
radio input "true"
click at [548, 449] on icon at bounding box center [540, 448] width 13 height 5
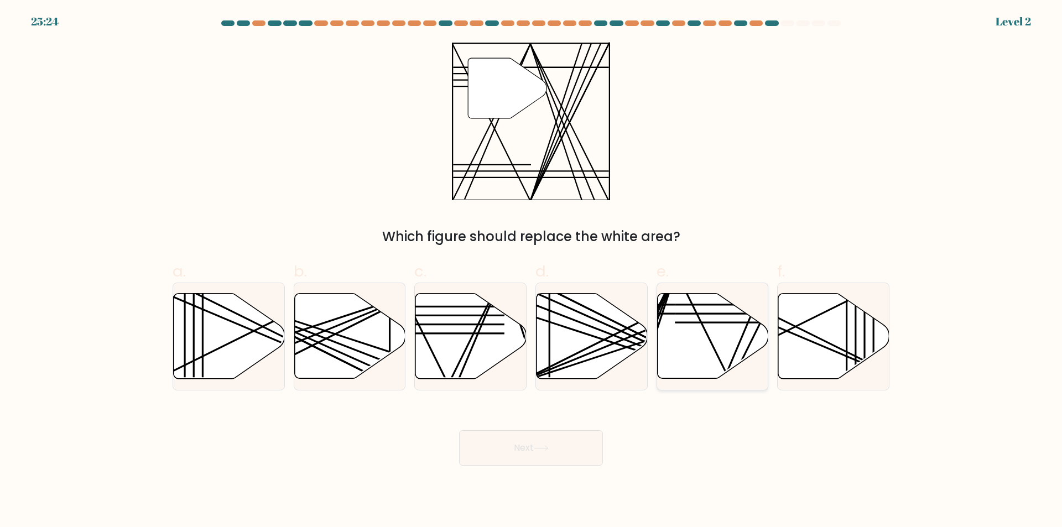
click at [687, 356] on icon at bounding box center [712, 336] width 111 height 85
click at [532, 271] on input "e." at bounding box center [531, 267] width 1 height 7
radio input "true"
click at [566, 452] on button "Next" at bounding box center [531, 447] width 144 height 35
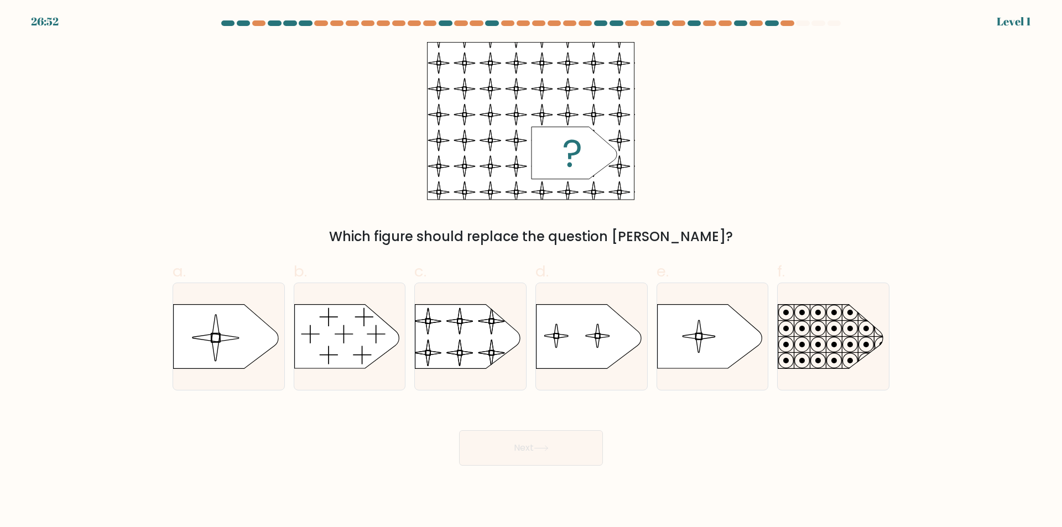
click at [577, 346] on icon at bounding box center [589, 337] width 105 height 64
click at [532, 271] on input "d." at bounding box center [531, 267] width 1 height 7
radio input "true"
click at [563, 440] on button "Next" at bounding box center [531, 447] width 144 height 35
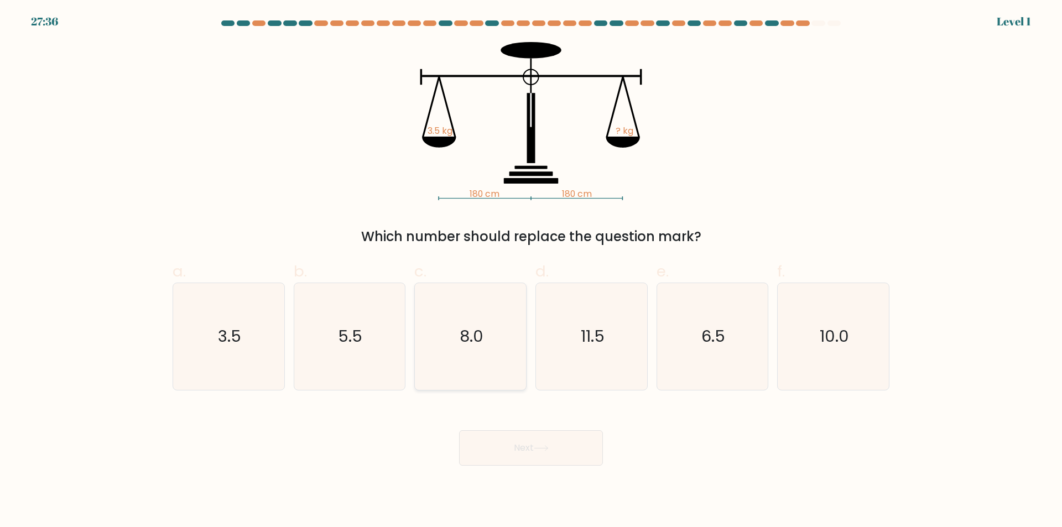
click at [496, 356] on icon "8.0" at bounding box center [470, 336] width 107 height 107
click at [531, 271] on input "c. 8.0" at bounding box center [531, 267] width 1 height 7
radio input "true"
click at [512, 436] on button "Next" at bounding box center [531, 447] width 144 height 35
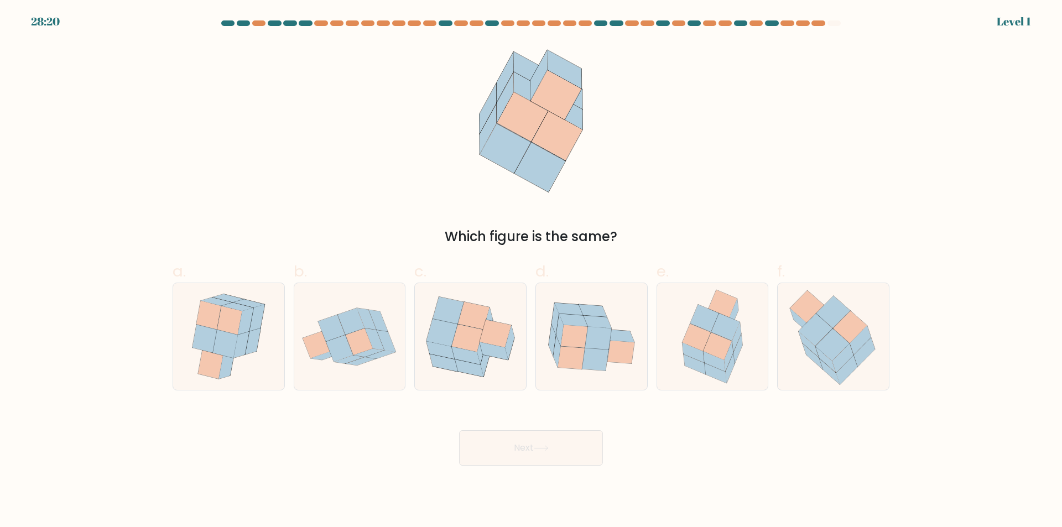
drag, startPoint x: 386, startPoint y: 349, endPoint x: 514, endPoint y: 433, distance: 153.9
click at [391, 351] on icon at bounding box center [386, 341] width 19 height 22
click at [531, 271] on input "b." at bounding box center [531, 267] width 1 height 7
radio input "true"
click at [523, 444] on button "Next" at bounding box center [531, 447] width 144 height 35
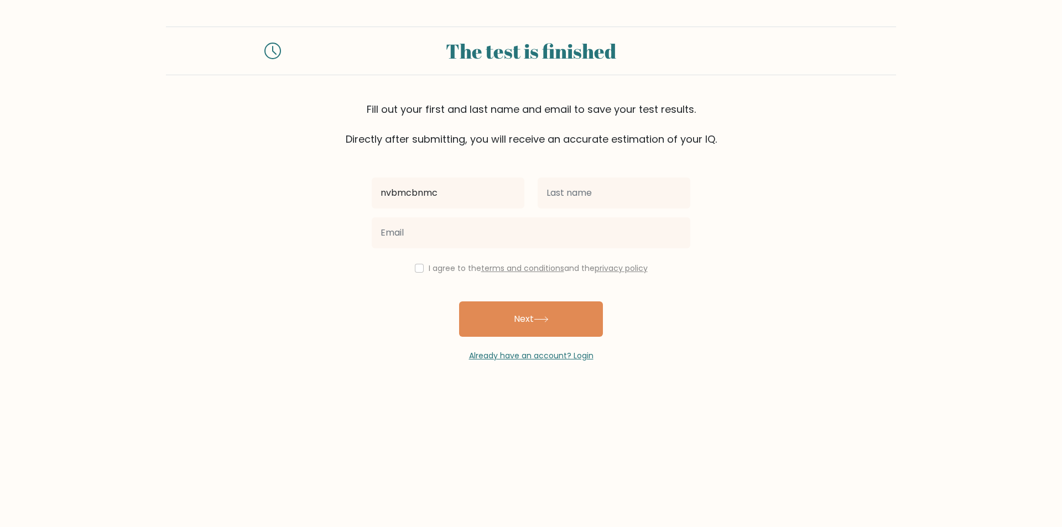
type input "nvbmcbnmc"
click at [567, 191] on input "text" at bounding box center [614, 193] width 153 height 31
type input "nbgmj,mb,"
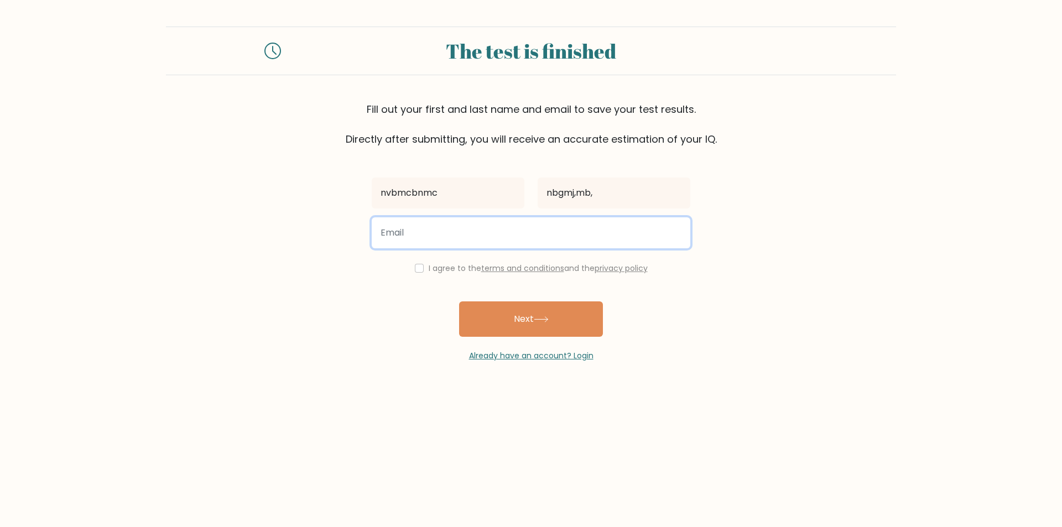
click at [488, 239] on input "email" at bounding box center [531, 232] width 319 height 31
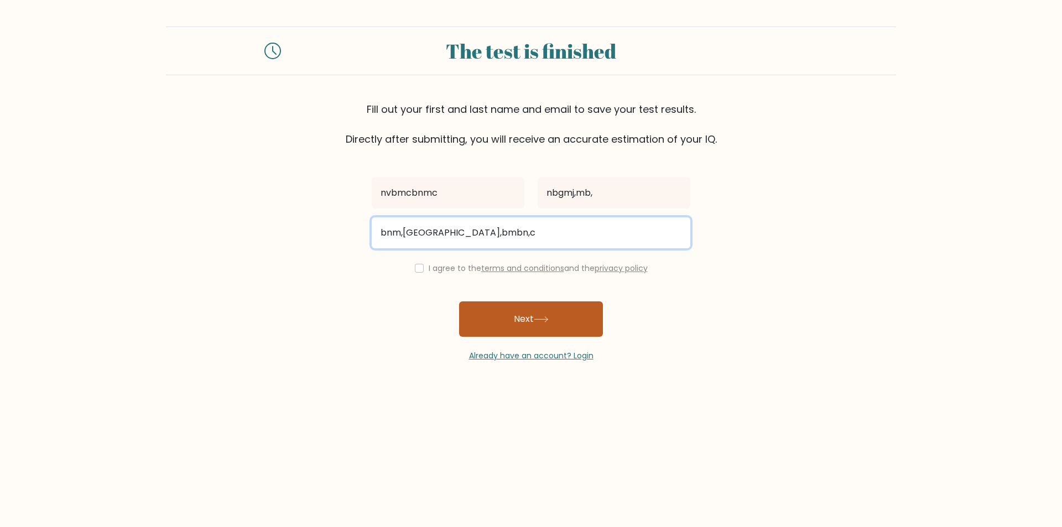
type input "bnm,[GEOGRAPHIC_DATA],bmbn,c"
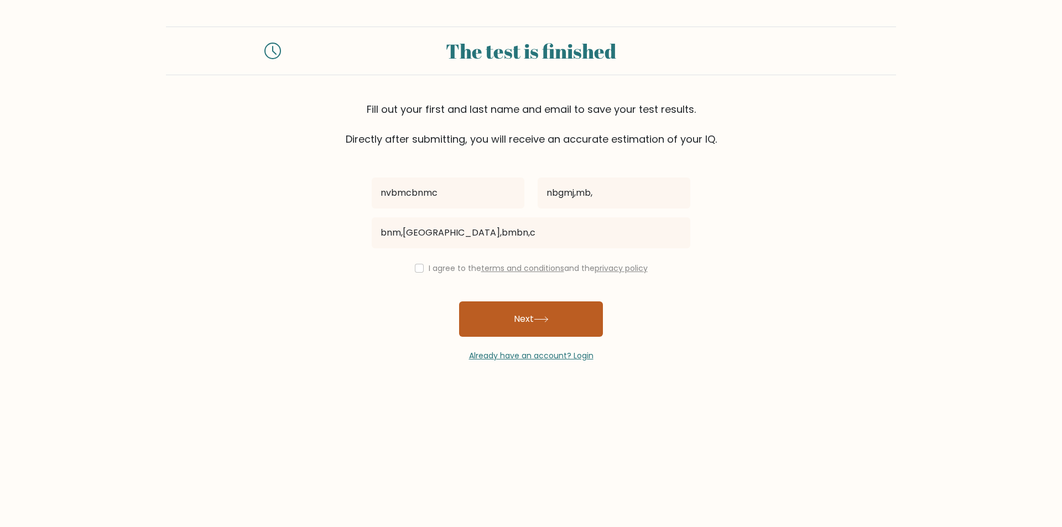
click at [521, 312] on button "Next" at bounding box center [531, 318] width 144 height 35
